Goal: Task Accomplishment & Management: Manage account settings

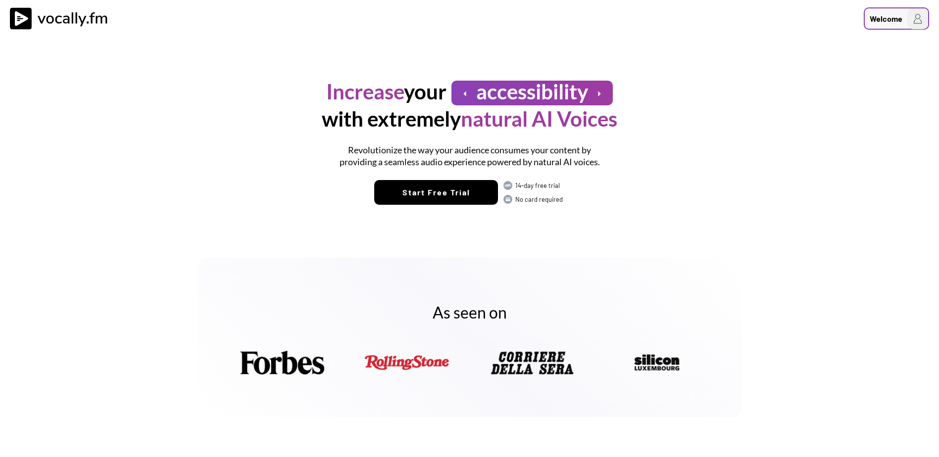
click at [881, 18] on div "Welcome" at bounding box center [885, 19] width 33 height 12
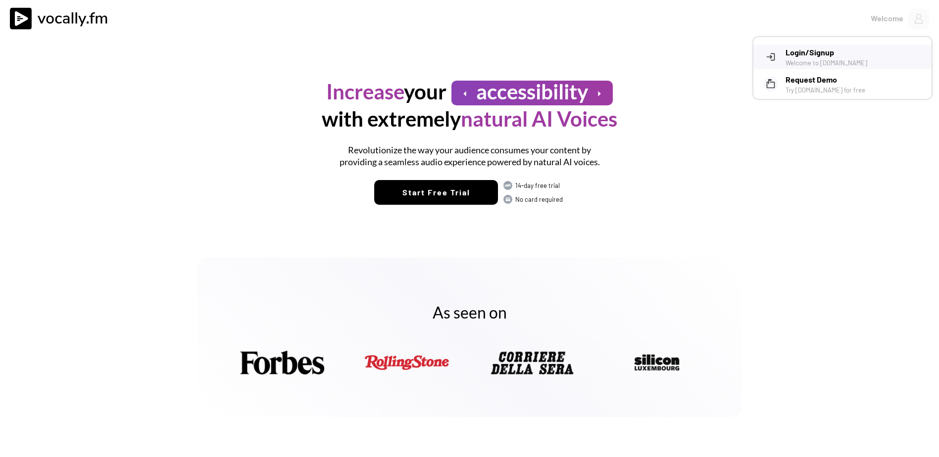
click at [826, 49] on h3 "Login/Signup" at bounding box center [854, 53] width 139 height 12
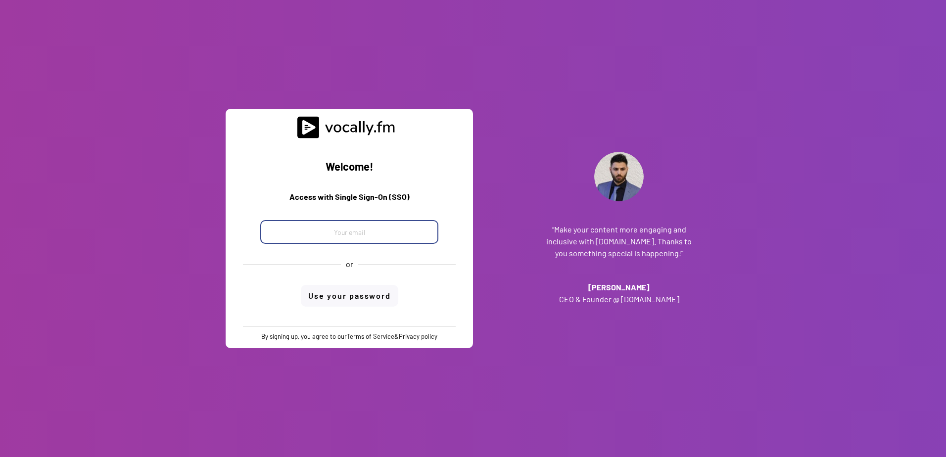
click at [351, 233] on input "email" at bounding box center [349, 232] width 178 height 24
type input "maria.desiderio@external.eni.com"
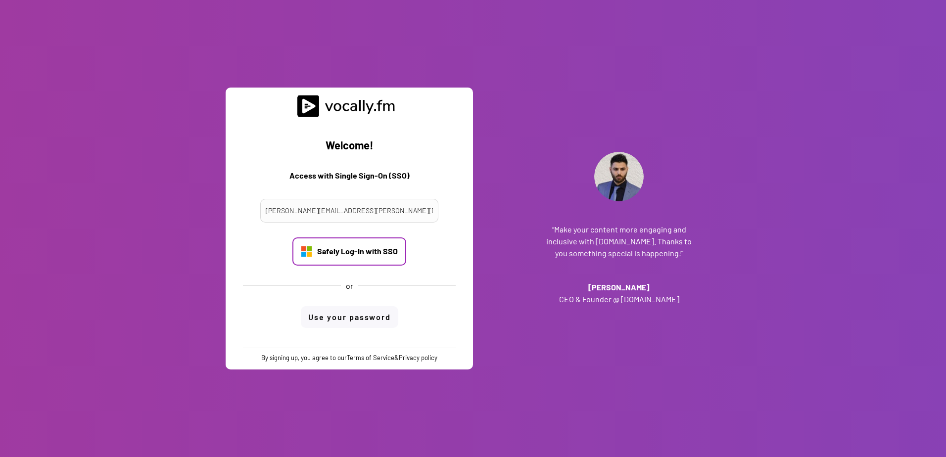
click at [349, 247] on div "Safely Log-In with SSO" at bounding box center [357, 251] width 81 height 11
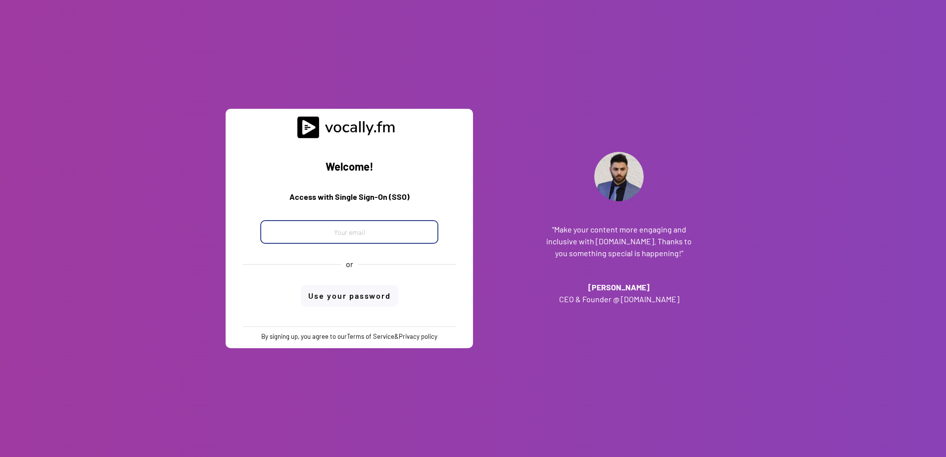
click at [356, 238] on input "email" at bounding box center [349, 232] width 178 height 24
type input "maria.desiderio@external.eni.com"
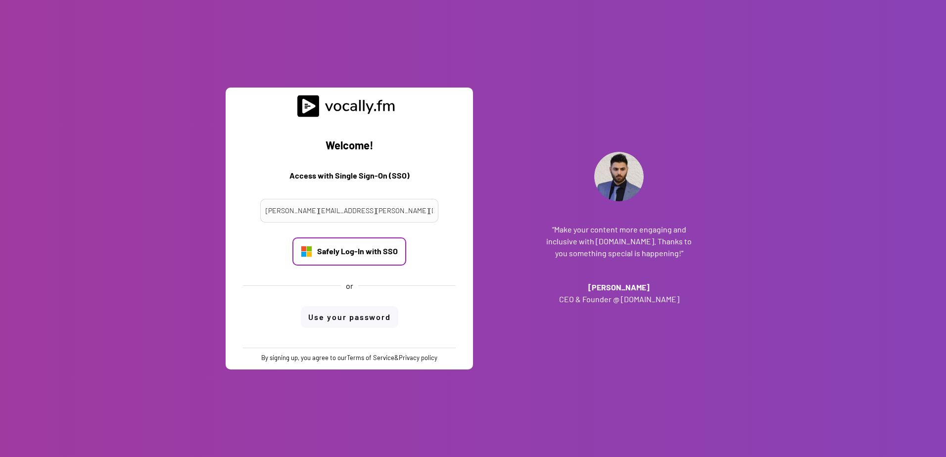
click at [354, 253] on div "Safely Log-In with SSO" at bounding box center [357, 251] width 81 height 11
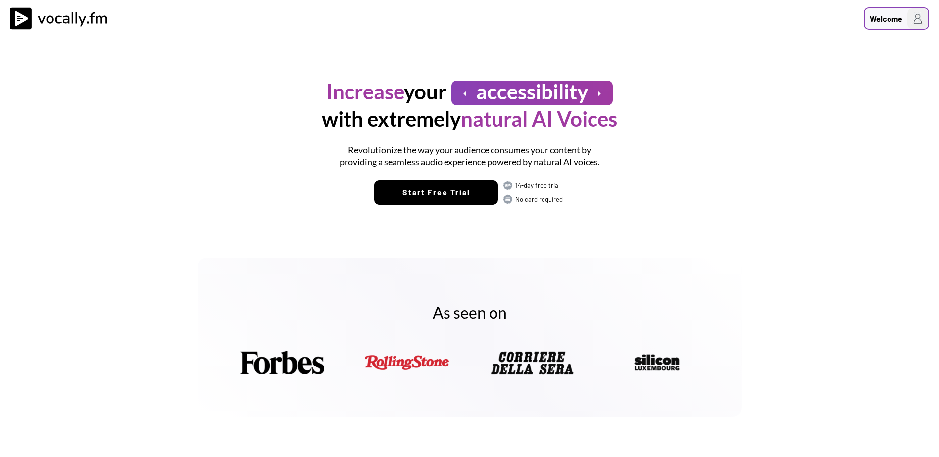
click at [910, 22] on img at bounding box center [917, 18] width 21 height 21
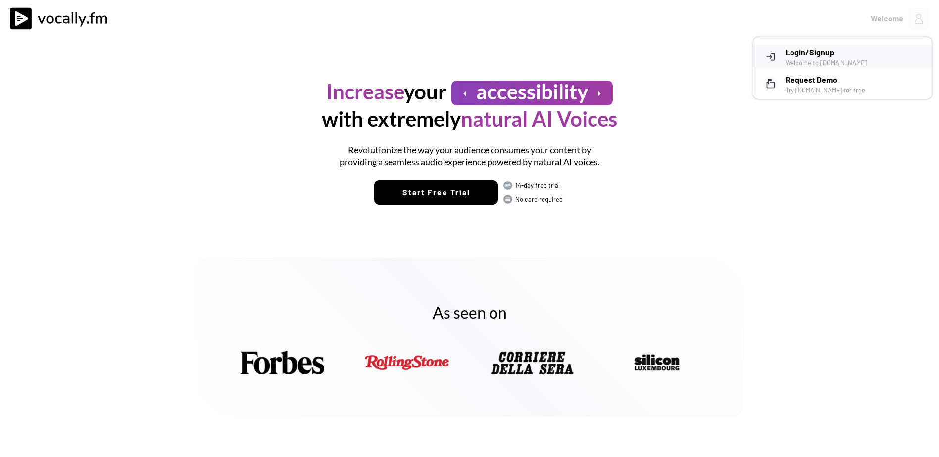
click at [826, 56] on h3 "Login/Signup" at bounding box center [854, 53] width 139 height 12
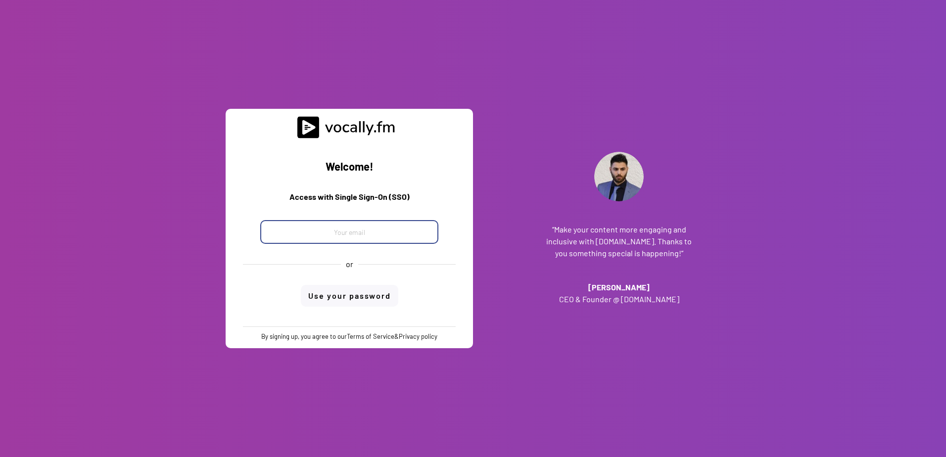
click at [309, 230] on input "email" at bounding box center [349, 232] width 178 height 24
paste input "[EMAIL_ADDRESS][DOMAIN_NAME]"
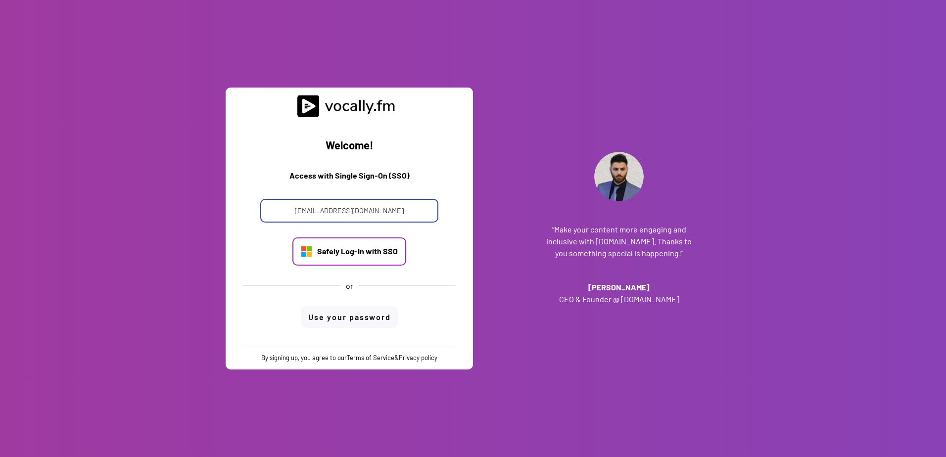
type input "[EMAIL_ADDRESS][DOMAIN_NAME]"
click at [364, 257] on div "Safely Log-In with SSO" at bounding box center [349, 252] width 114 height 28
